Goal: Navigation & Orientation: Find specific page/section

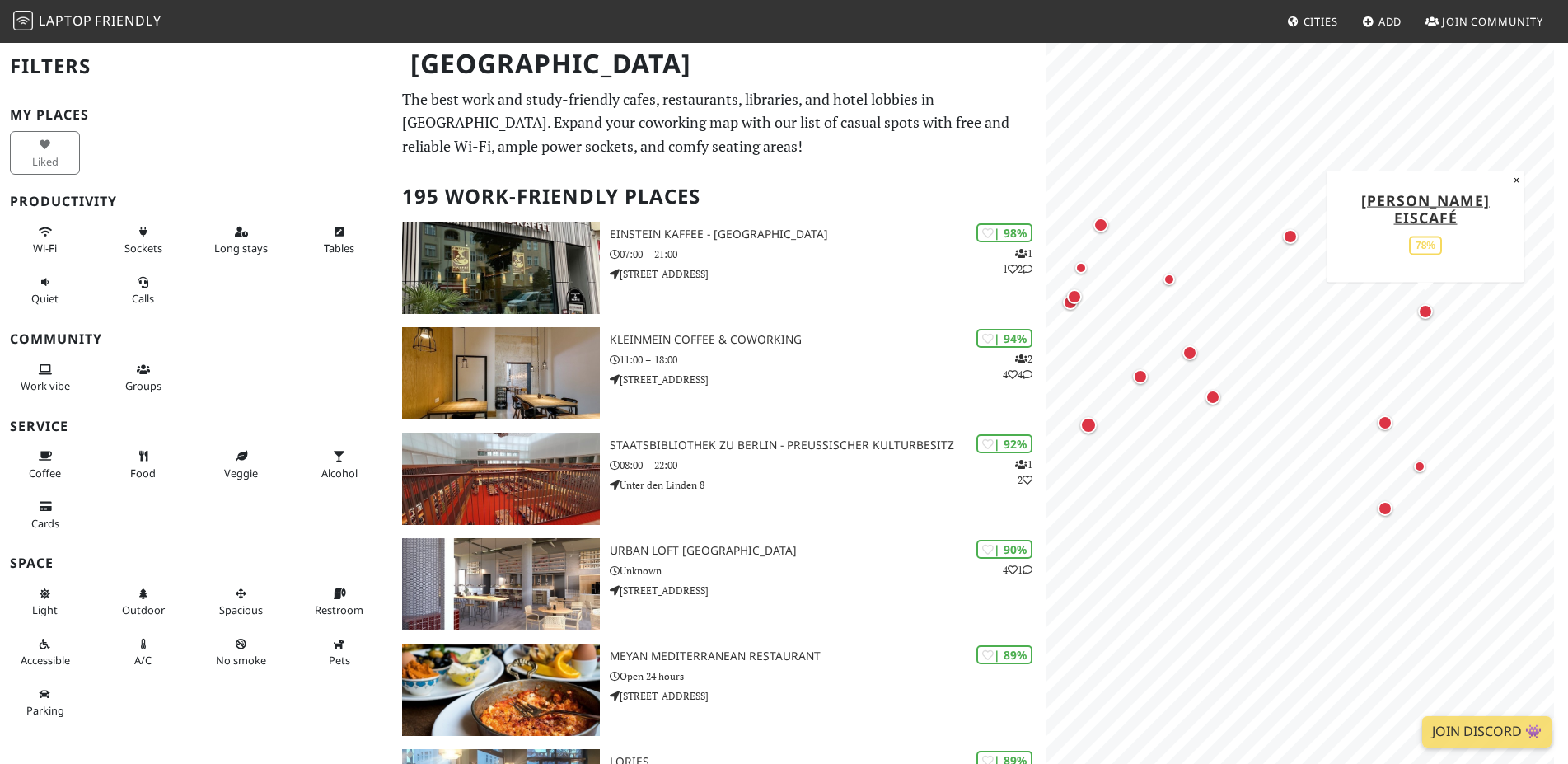
click at [1428, 318] on div "Map marker" at bounding box center [1425, 311] width 15 height 15
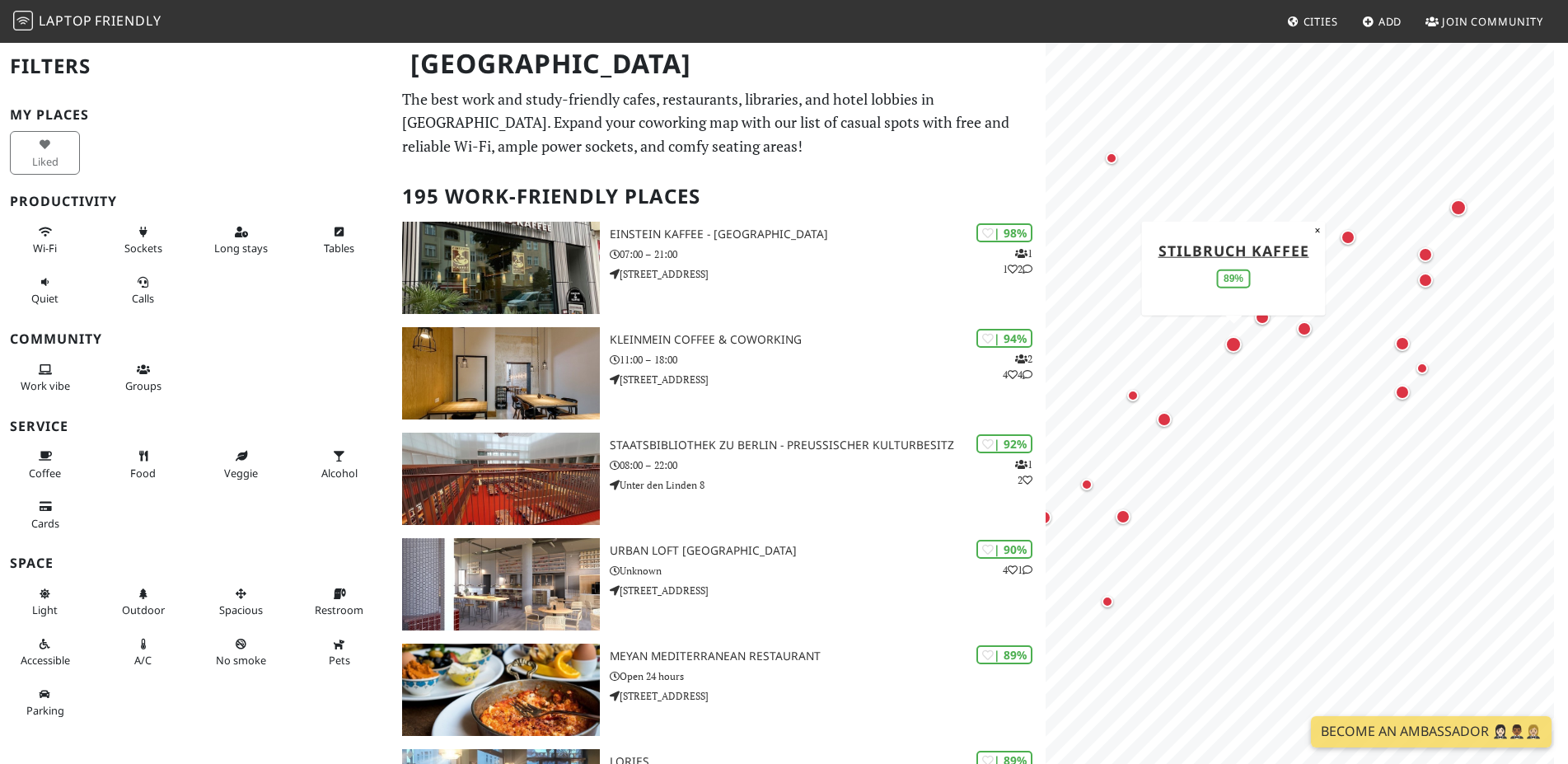
click at [1235, 349] on div "Map marker" at bounding box center [1234, 344] width 17 height 17
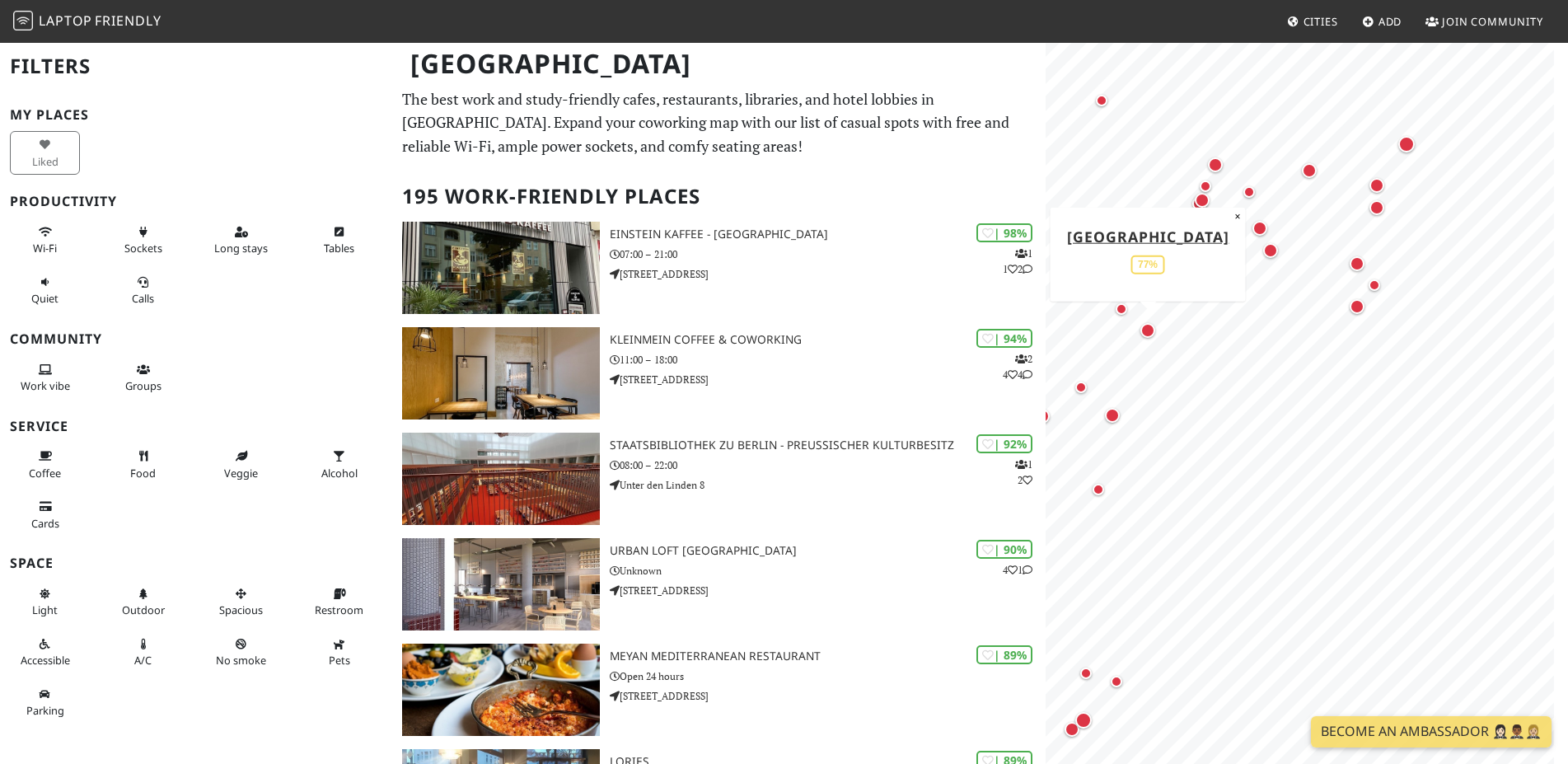
click at [1144, 330] on div "Map marker" at bounding box center [1147, 330] width 15 height 15
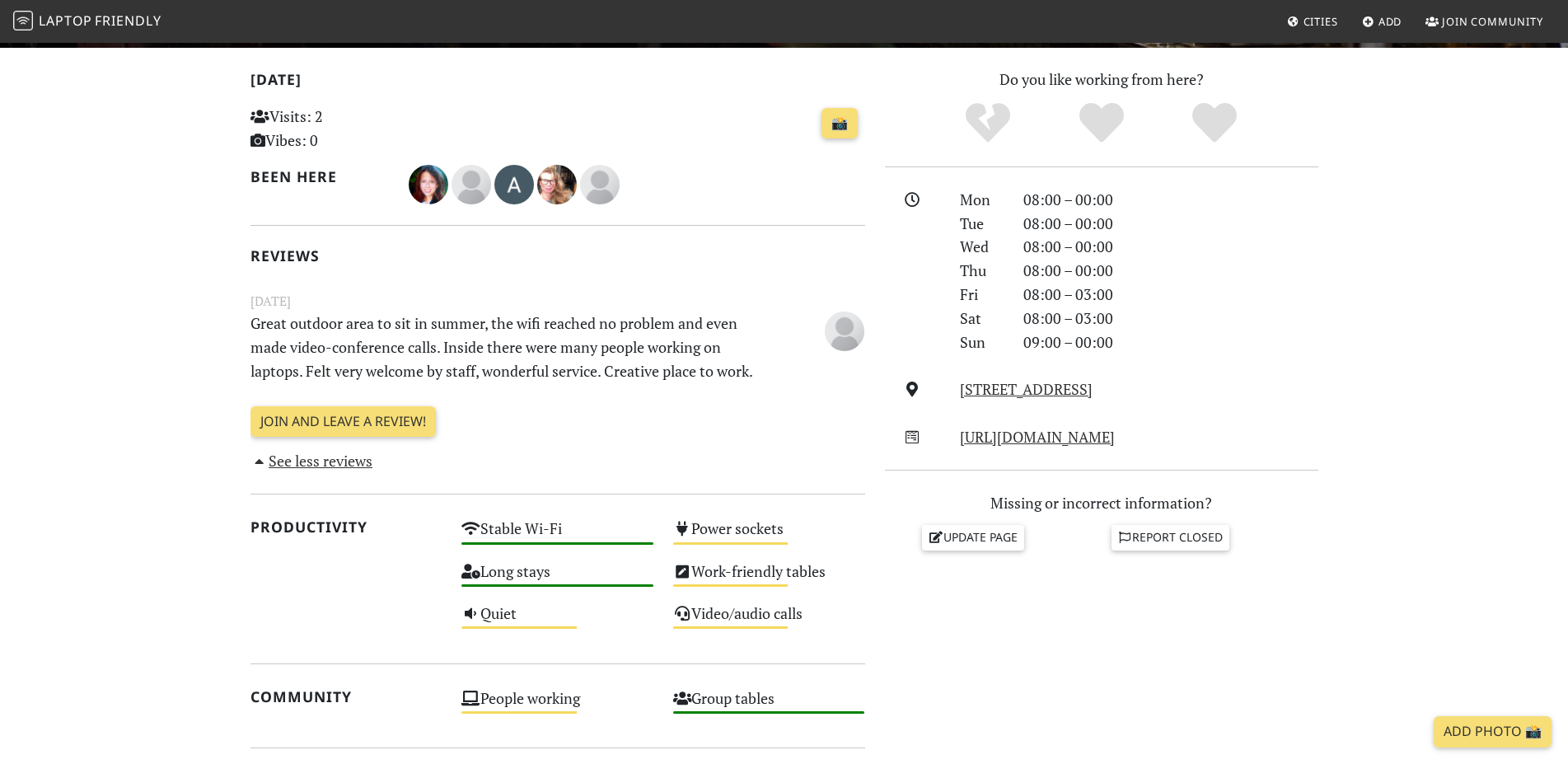
scroll to position [589, 0]
